Goal: Transaction & Acquisition: Purchase product/service

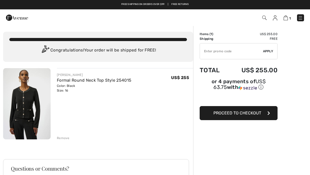
click at [264, 115] on button "Proceed to Checkout" at bounding box center [239, 113] width 78 height 14
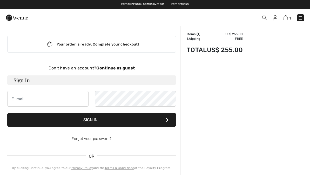
click at [125, 67] on strong "Continue as guest" at bounding box center [115, 67] width 38 height 5
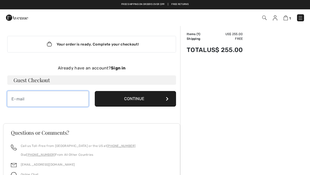
click at [20, 96] on input "email" at bounding box center [47, 99] width 81 height 16
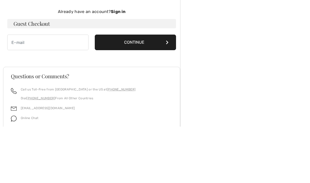
type input "[EMAIL_ADDRESS][DOMAIN_NAME]"
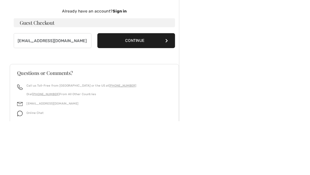
scroll to position [55, 0]
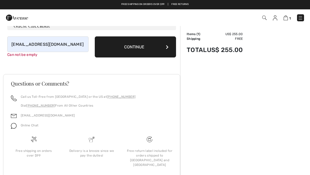
click at [168, 48] on icon at bounding box center [167, 47] width 3 height 4
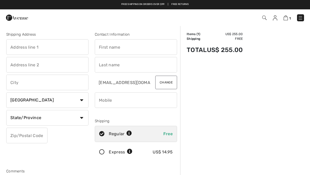
click at [18, 45] on input "text" at bounding box center [47, 47] width 82 height 16
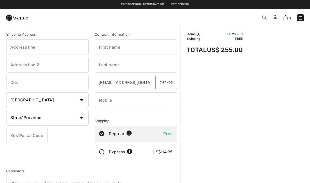
type input "[STREET_ADDRESS]"
type input "[PERSON_NAME]"
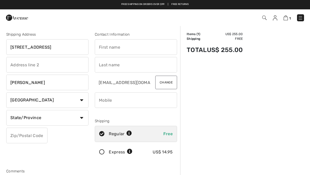
select select "US"
select select "IA"
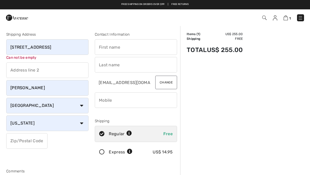
type input "51401"
type input "[PERSON_NAME]"
type input "7128307816"
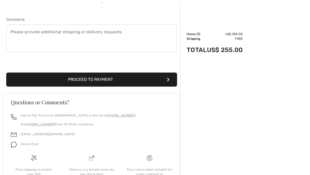
scroll to position [151, 0]
click at [94, 79] on button "Proceed to Payment" at bounding box center [91, 79] width 171 height 14
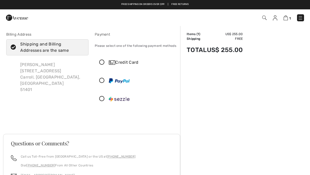
click at [106, 62] on icon at bounding box center [102, 62] width 14 height 5
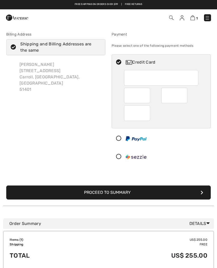
click at [0, 50] on div "Billing Address Shipping and Billing Addresses are the same Patty Pietig 129 E …" at bounding box center [108, 214] width 217 height 378
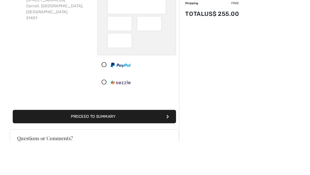
scroll to position [71, 0]
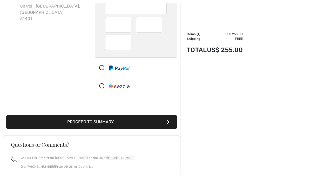
click at [101, 122] on button "Proceed to Summary" at bounding box center [91, 122] width 171 height 14
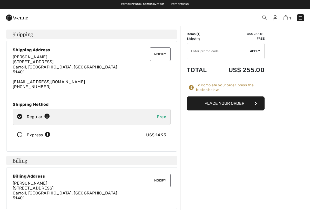
click at [253, 106] on button "Place Your Order" at bounding box center [226, 104] width 78 height 14
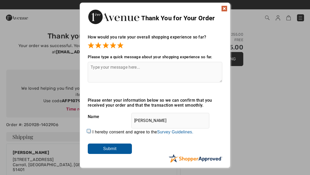
click at [98, 73] on textarea at bounding box center [155, 72] width 135 height 21
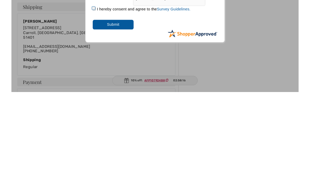
scroll to position [31, 0]
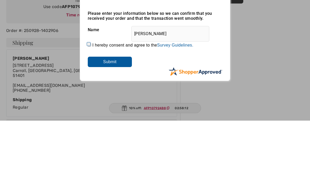
type textarea "It is very convenient and for an older person like me your online is very easy …"
click at [111, 119] on input "Submit" at bounding box center [110, 124] width 44 height 10
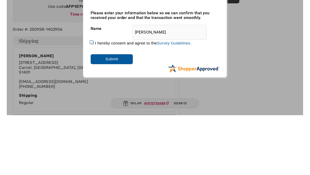
scroll to position [94, 0]
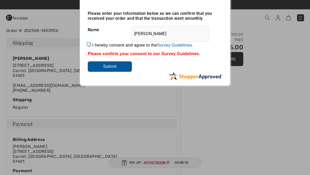
click at [91, 46] on input "I hereby consent and agree to the By submitting a review, you grant permission …" at bounding box center [89, 44] width 3 height 3
checkbox input "true"
click at [112, 68] on input "Submit" at bounding box center [110, 66] width 44 height 10
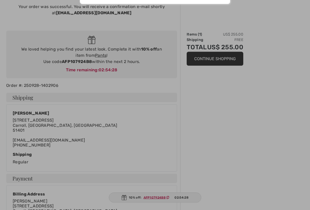
scroll to position [39, 0]
click at [202, 175] on div at bounding box center [155, 105] width 310 height 210
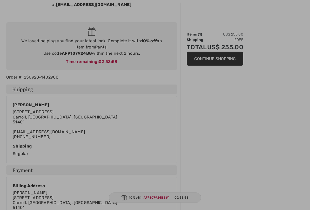
scroll to position [47, 0]
